Goal: Transaction & Acquisition: Purchase product/service

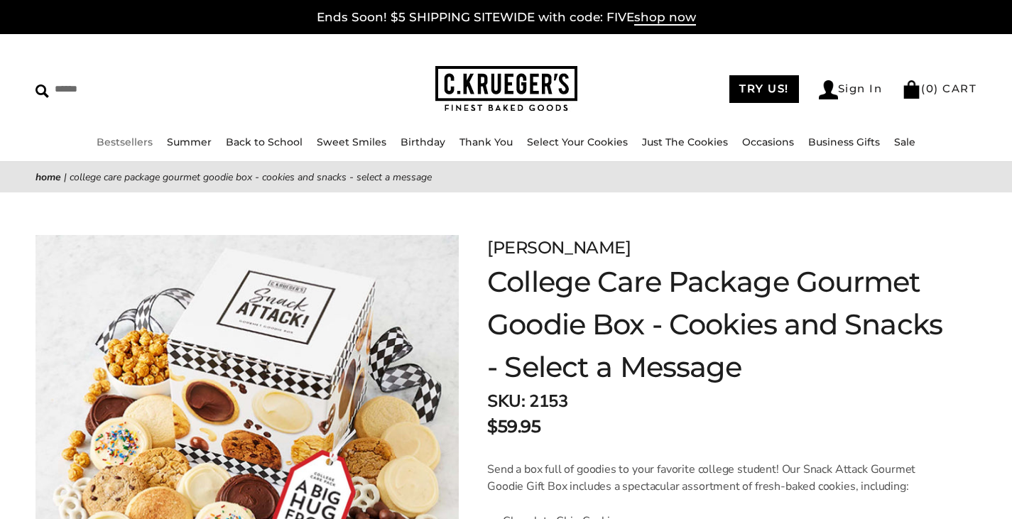
click at [125, 144] on link "Bestsellers" at bounding box center [125, 142] width 56 height 13
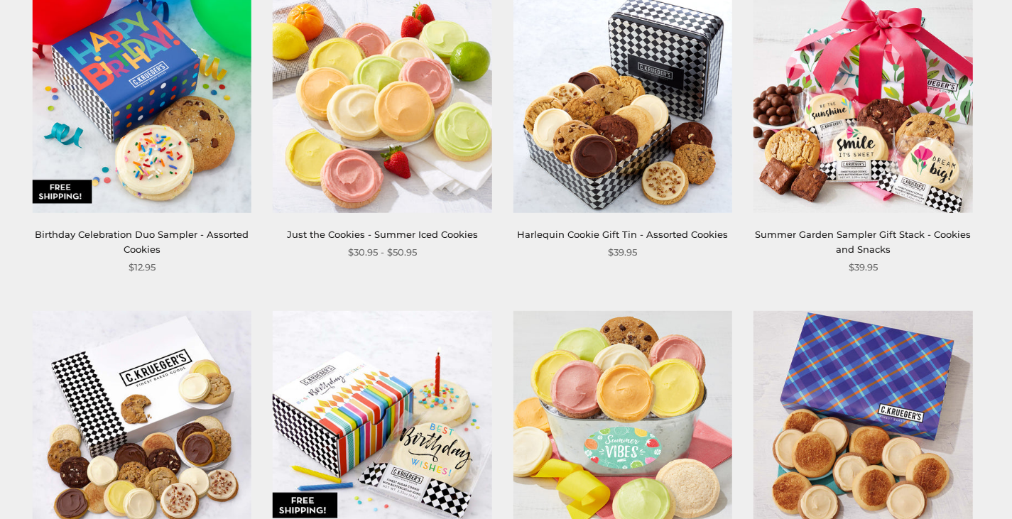
scroll to position [1262, 0]
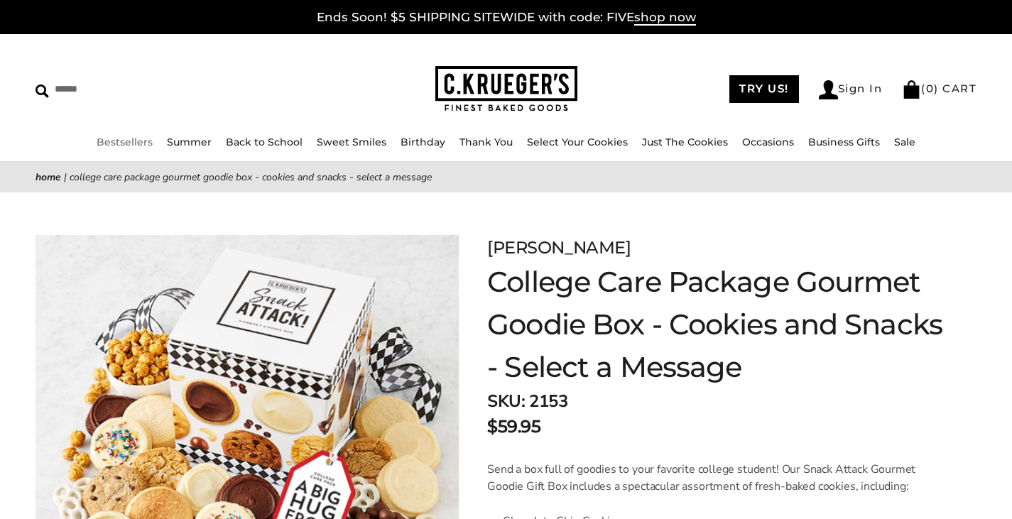
click at [129, 141] on link "Bestsellers" at bounding box center [125, 142] width 56 height 13
